Goal: Communication & Community: Answer question/provide support

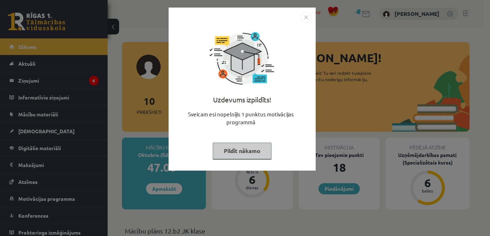
click at [255, 150] on button "Pildīt nākamo" at bounding box center [242, 150] width 59 height 16
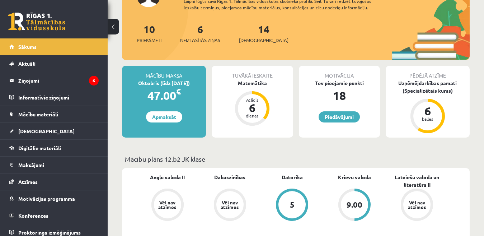
scroll to position [108, 0]
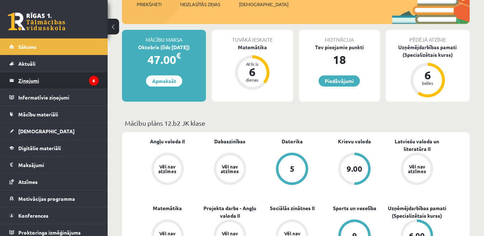
click at [28, 84] on legend "Ziņojumi 6" at bounding box center [58, 80] width 80 height 16
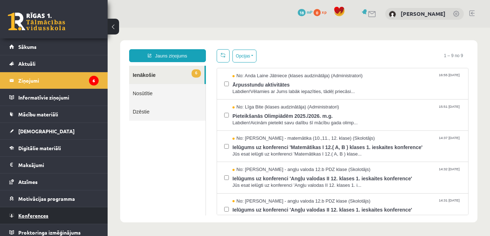
click at [39, 215] on span "Konferences" at bounding box center [33, 215] width 30 height 6
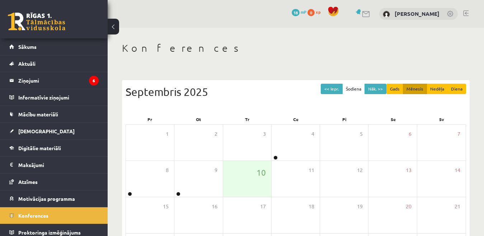
click at [468, 14] on div "0 Dāvanas 18 mP 0 xp Edgars Kleinbergs" at bounding box center [296, 14] width 376 height 28
click at [466, 13] on link at bounding box center [465, 13] width 5 height 6
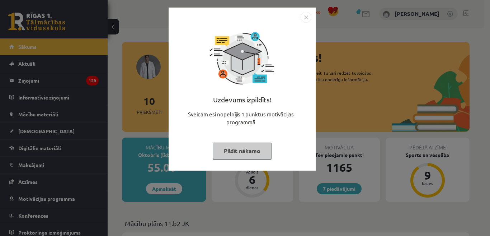
click at [251, 151] on button "Pildīt nākamo" at bounding box center [242, 150] width 59 height 16
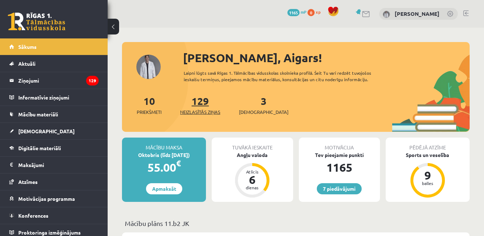
click at [209, 113] on span "Neizlasītās ziņas" at bounding box center [200, 111] width 40 height 7
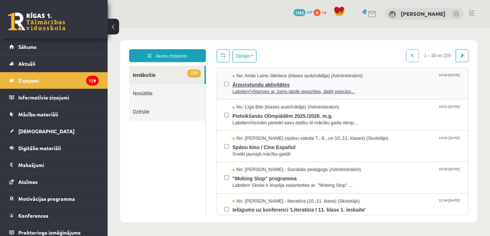
click at [263, 93] on span "Labdien!Vēlamies ar Jums labāk iepazīties, tādēļ priecāsi..." at bounding box center [346, 91] width 228 height 7
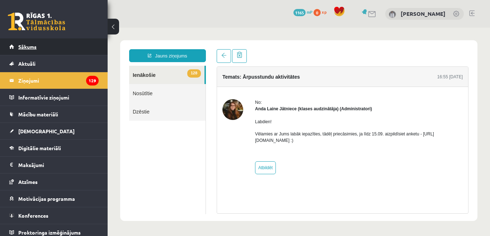
click at [36, 46] on span "Sākums" at bounding box center [27, 46] width 18 height 6
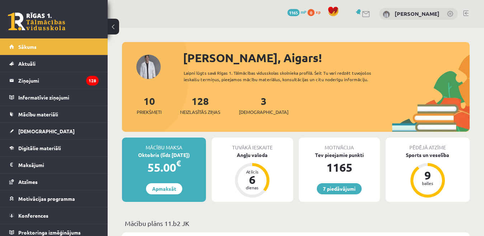
click at [464, 13] on link at bounding box center [465, 13] width 5 height 6
